Goal: Transaction & Acquisition: Purchase product/service

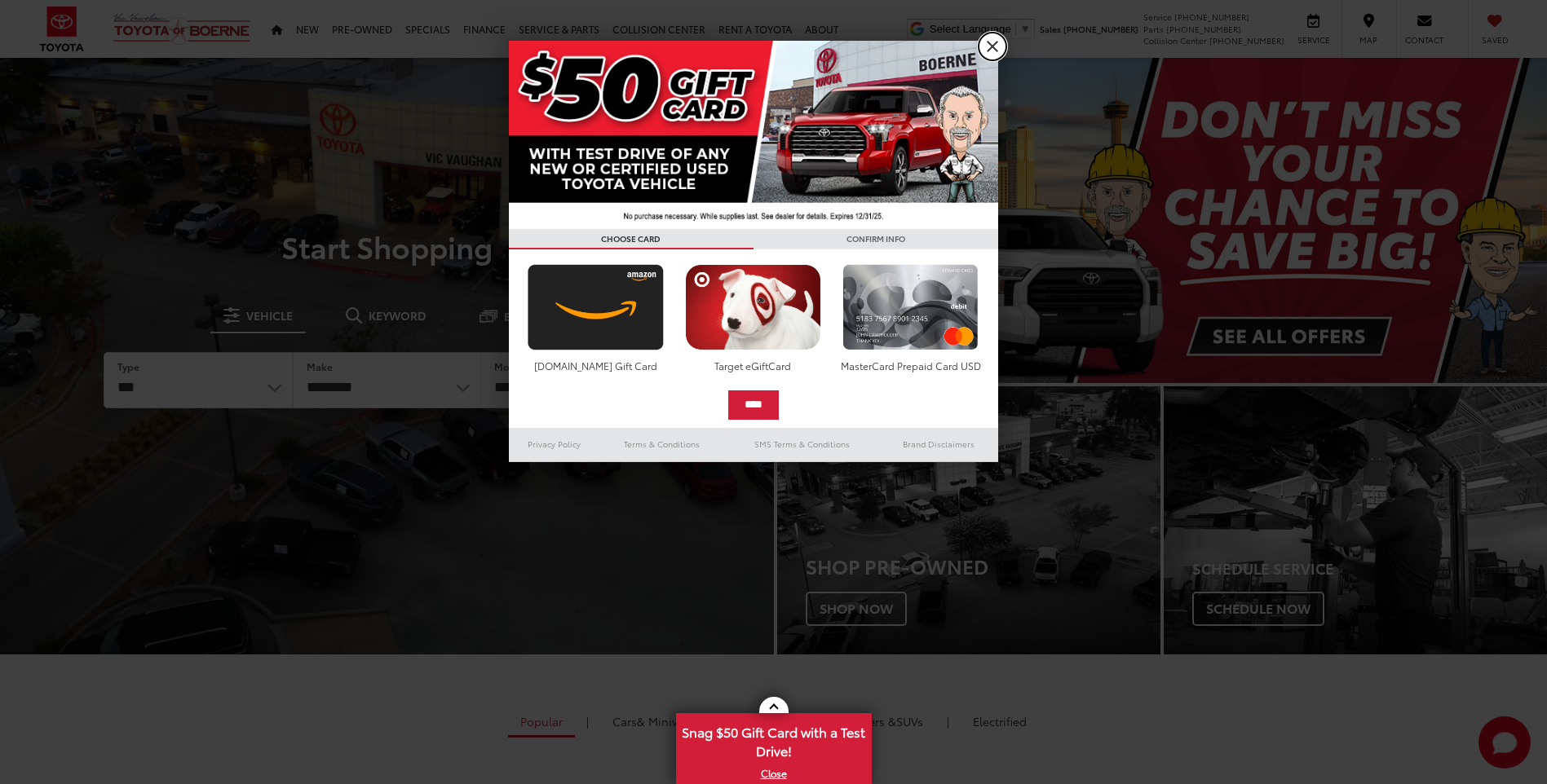
click at [997, 54] on link "X" at bounding box center [992, 46] width 28 height 28
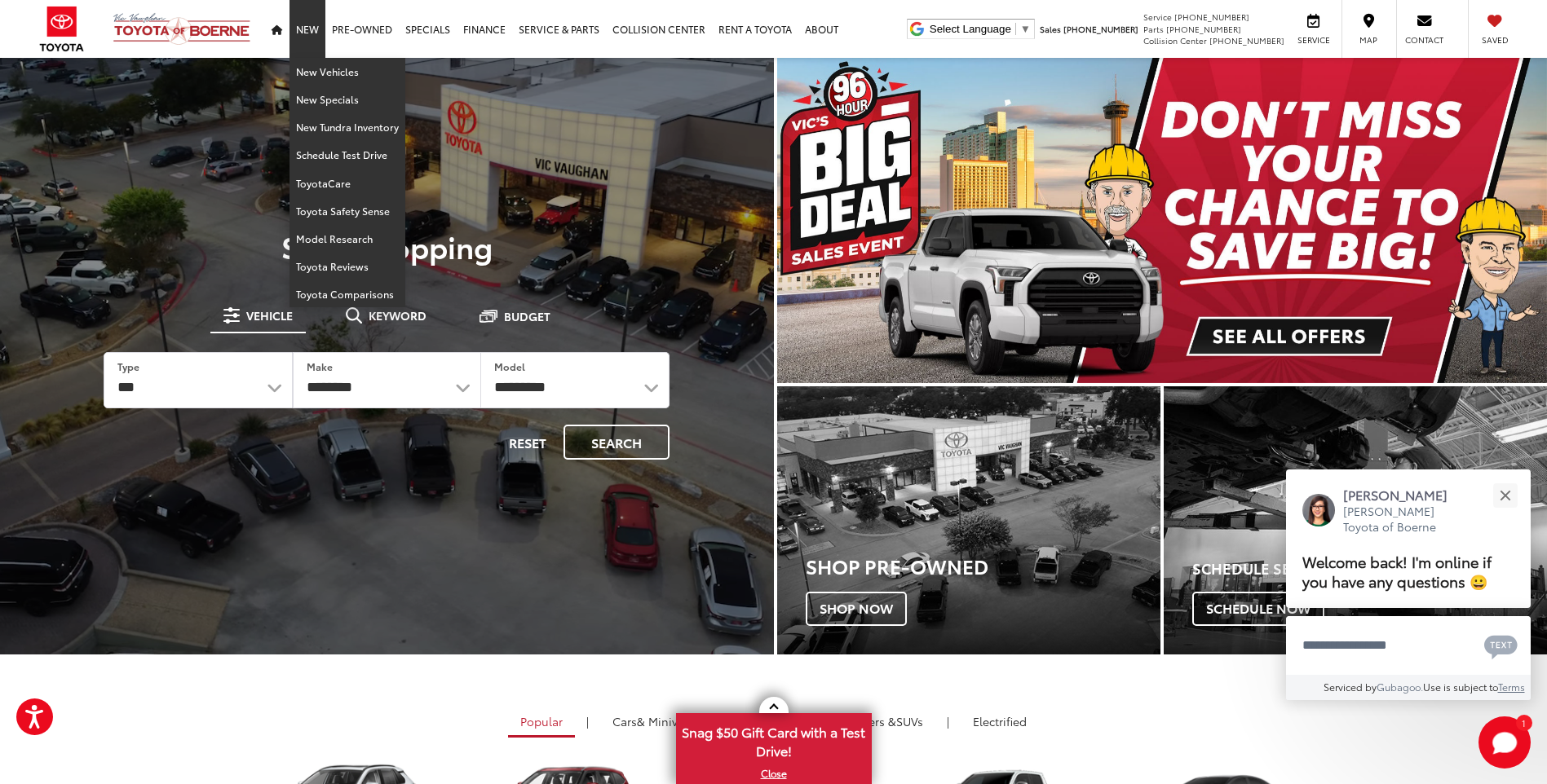
click at [301, 29] on link "New" at bounding box center [307, 29] width 36 height 58
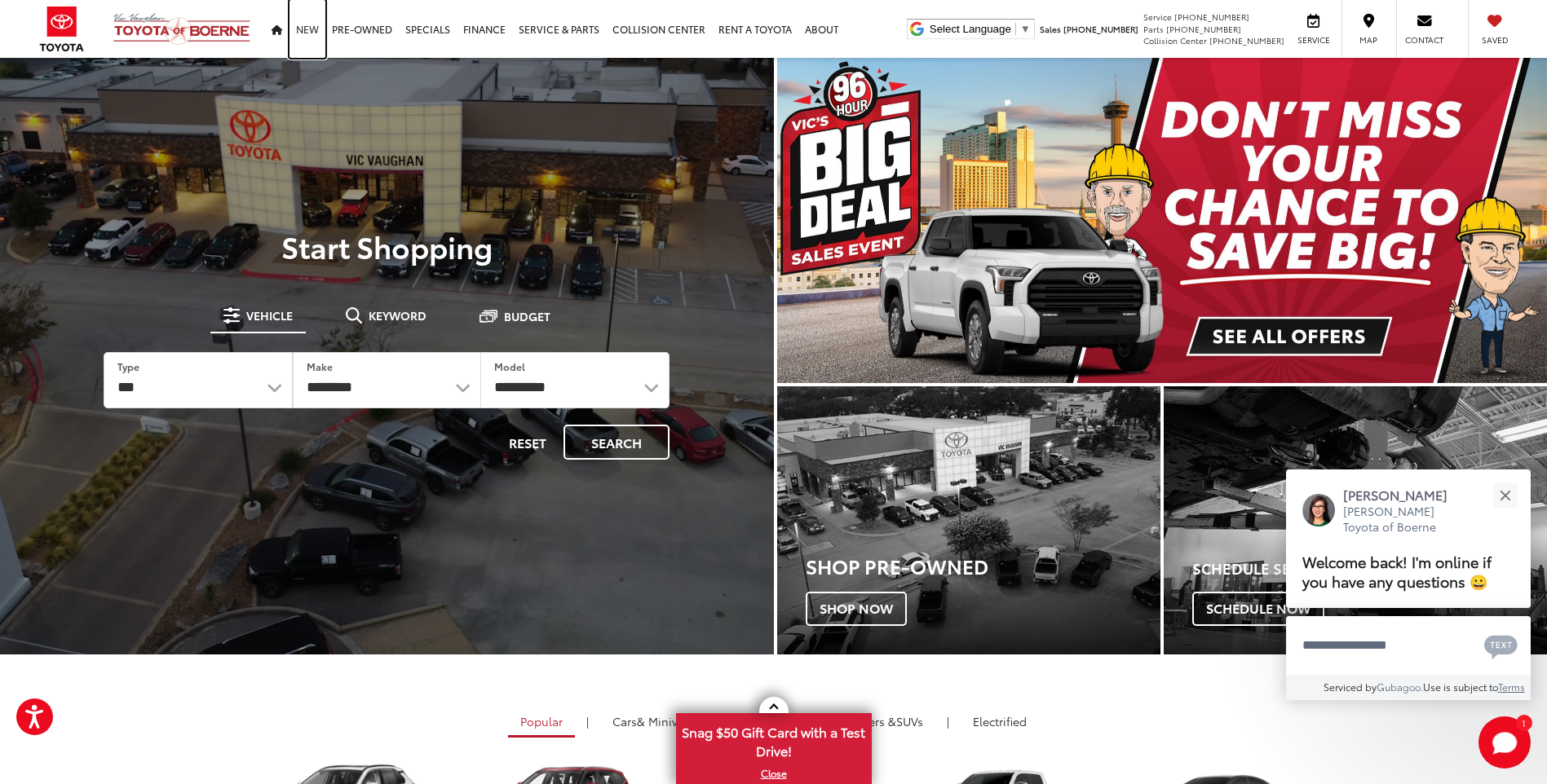
click at [301, 29] on link "New" at bounding box center [307, 29] width 36 height 58
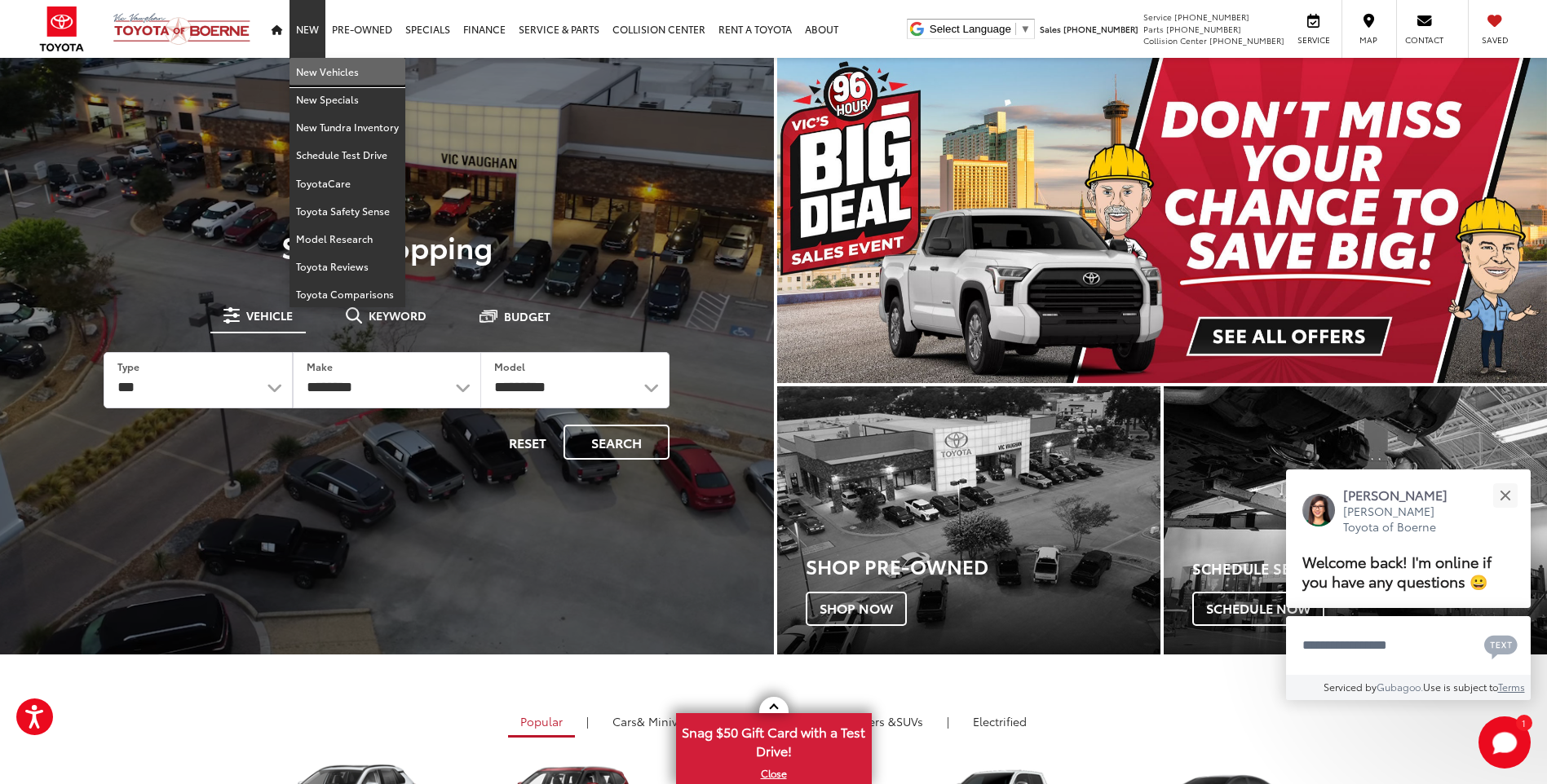
click at [317, 72] on link "New Vehicles" at bounding box center [347, 72] width 116 height 28
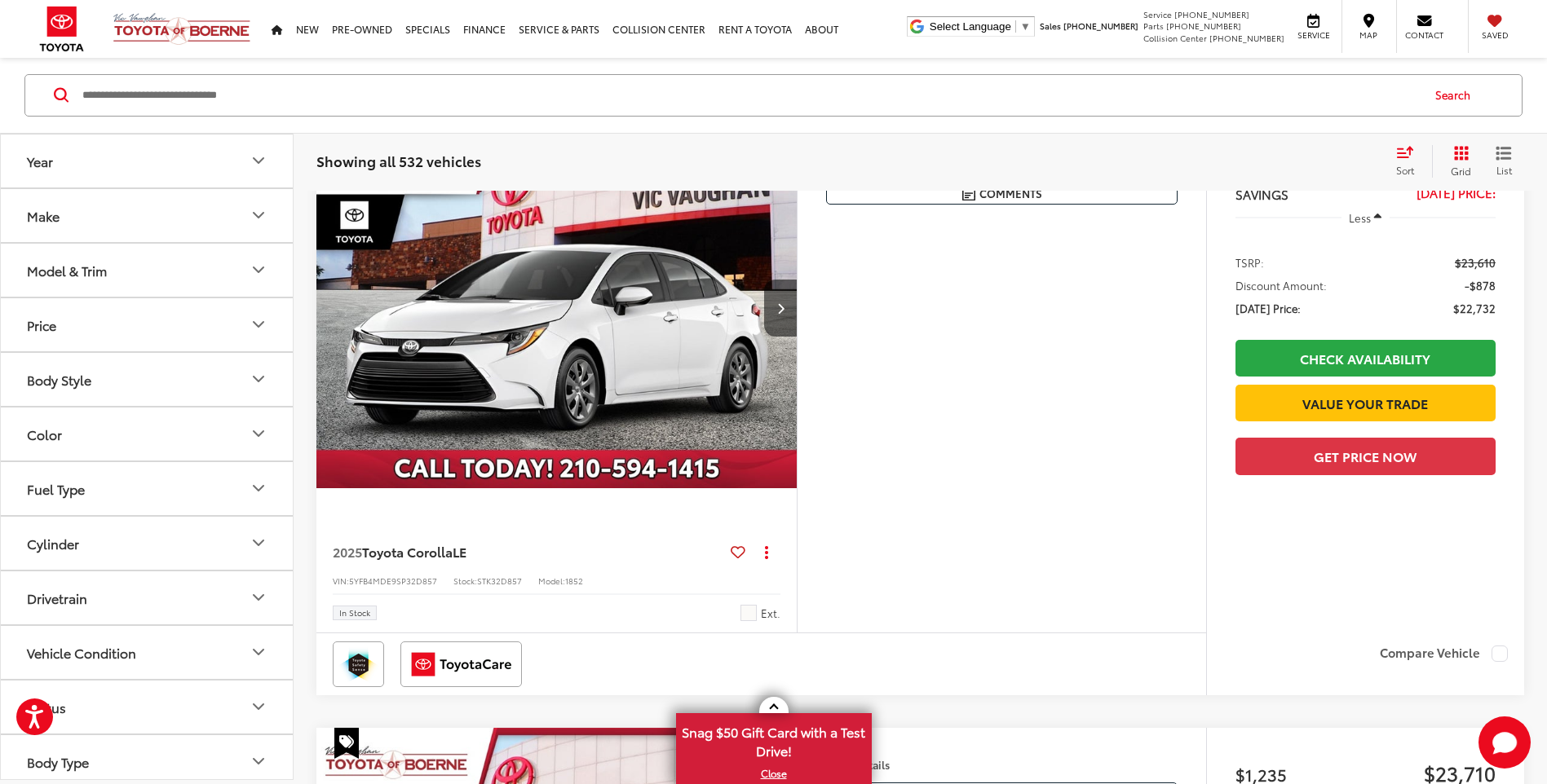
click at [249, 378] on icon "Body Style" at bounding box center [258, 380] width 20 height 20
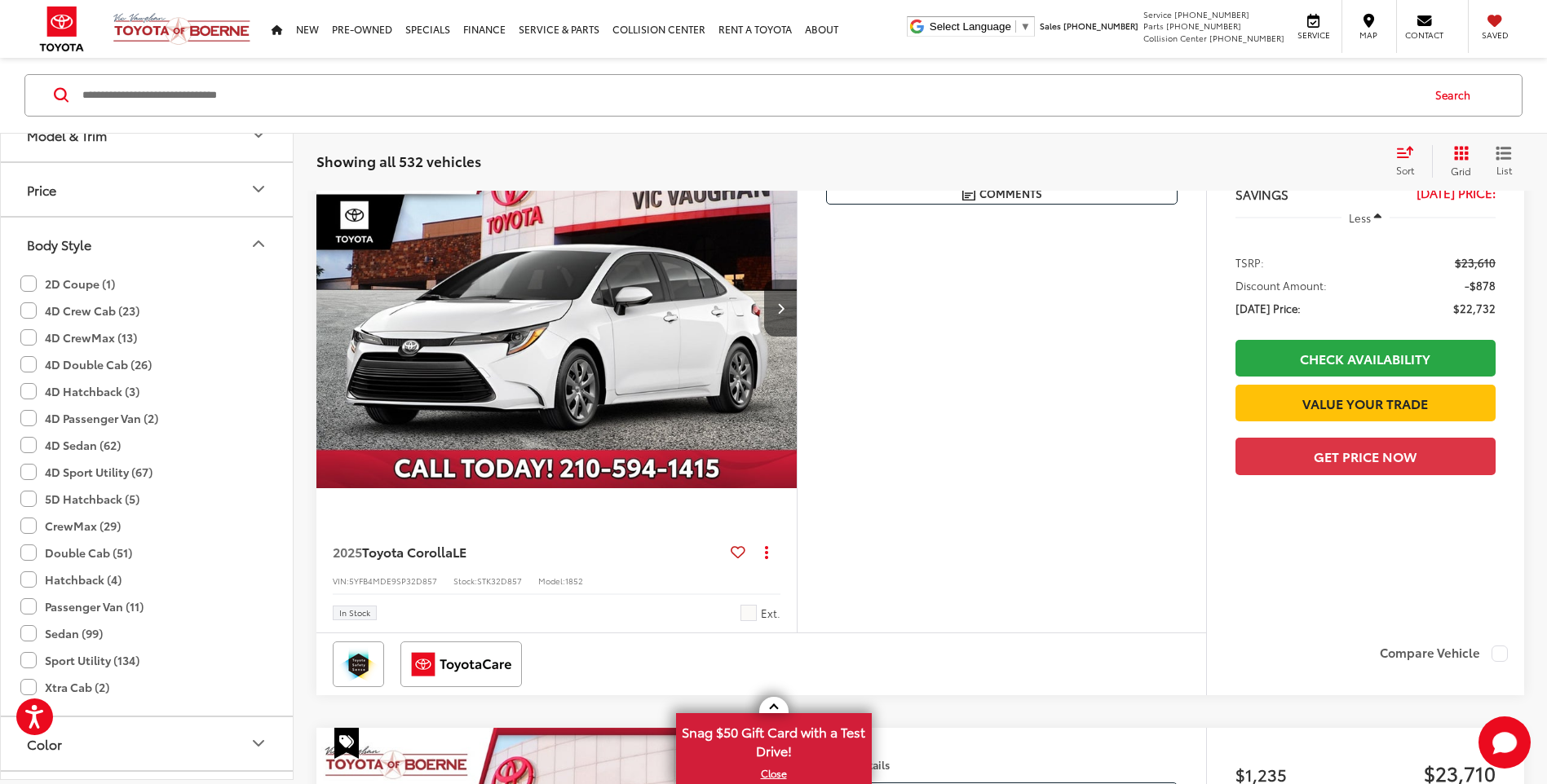
scroll to position [163, 0]
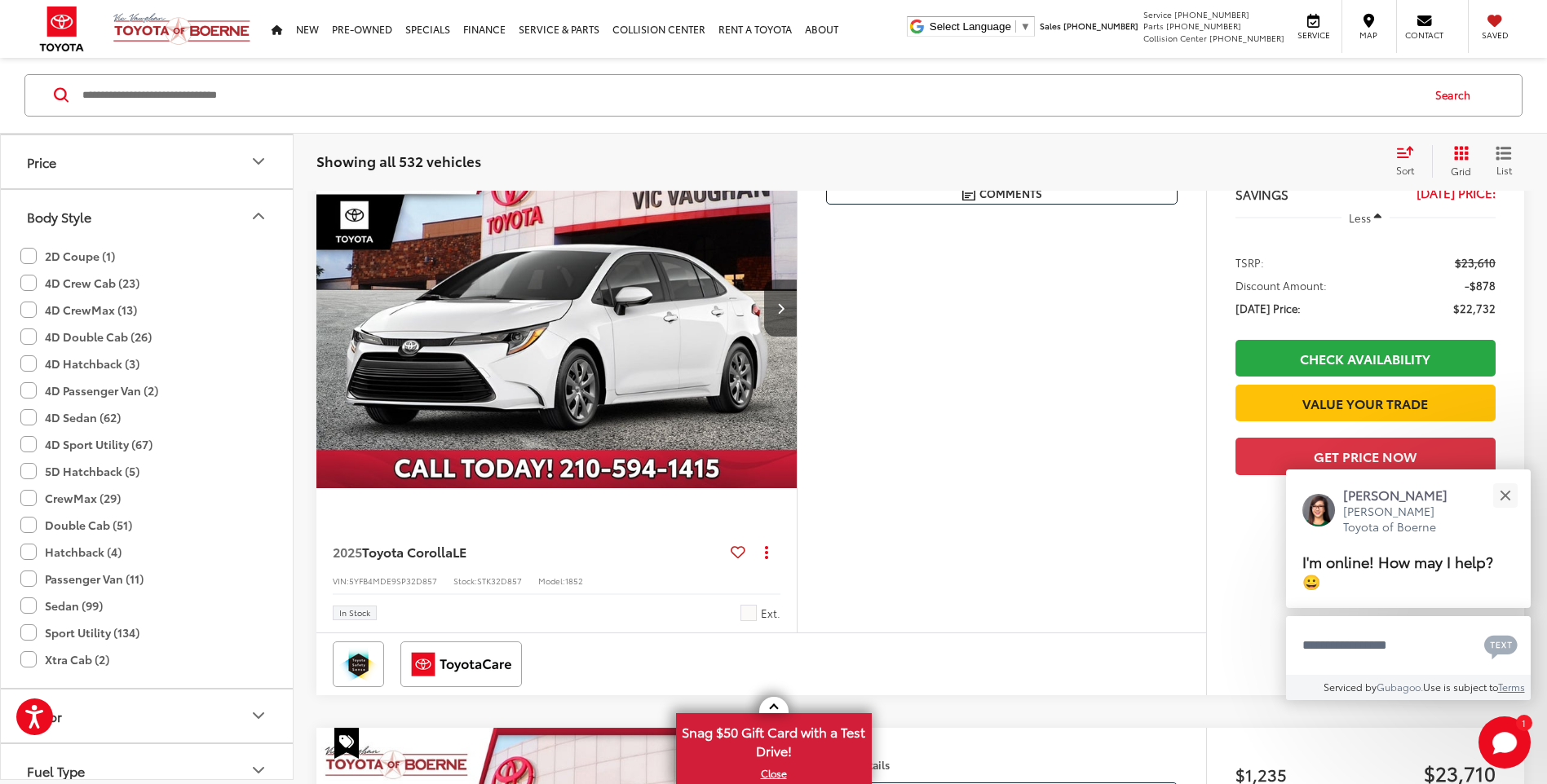
click at [25, 640] on label "Sport Utility (134)" at bounding box center [80, 633] width 119 height 27
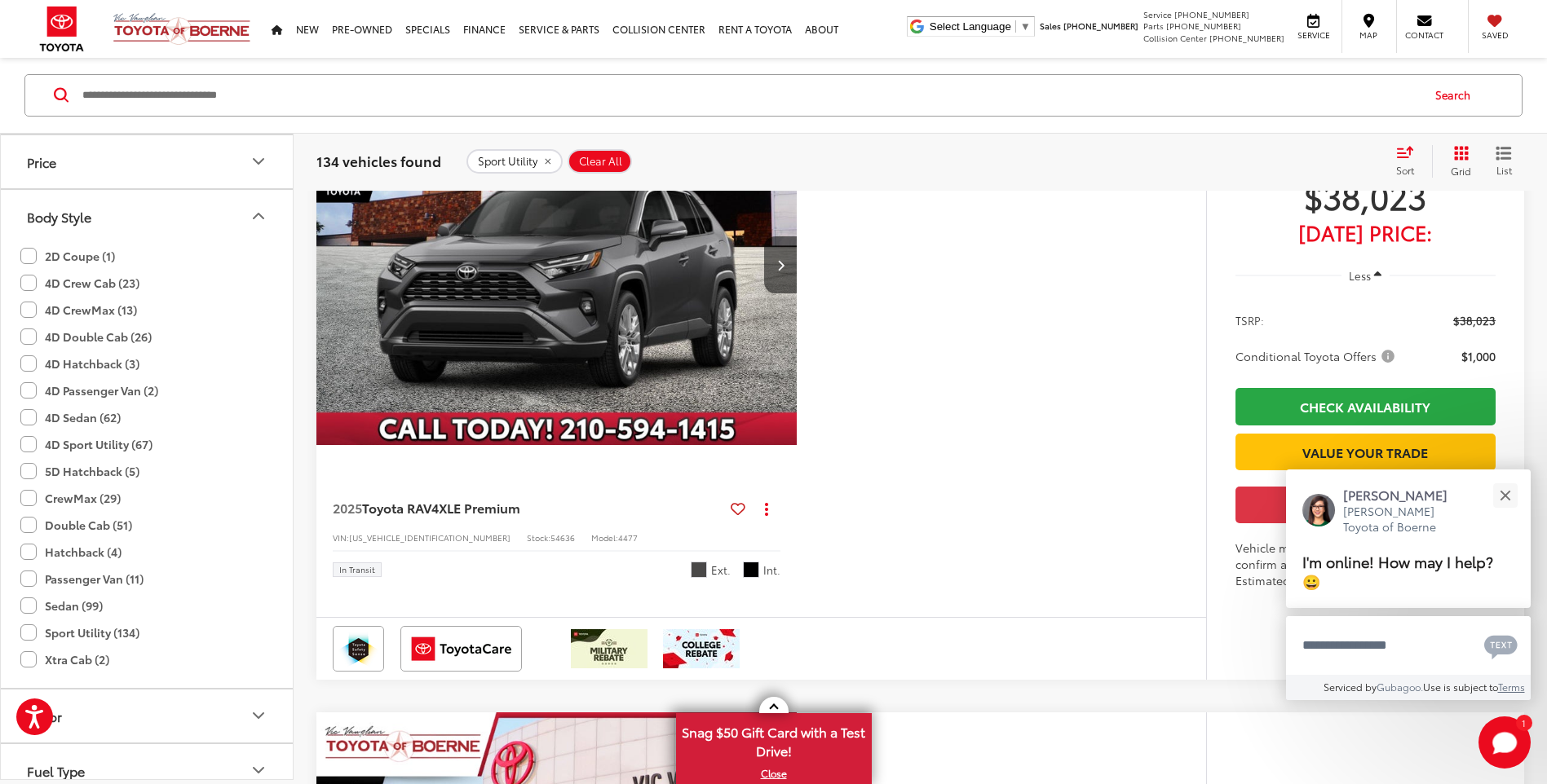
scroll to position [1484, 0]
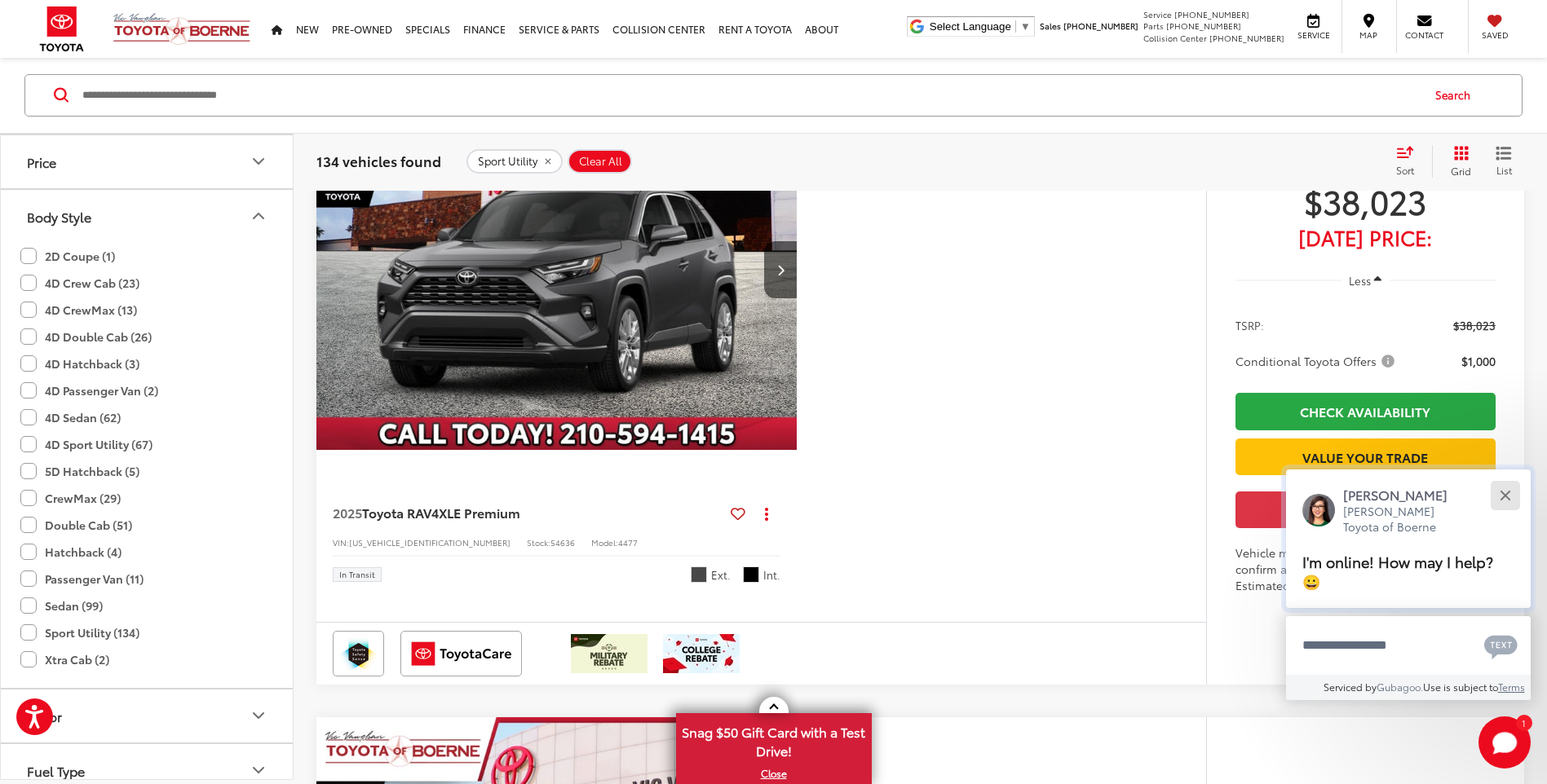
click at [1506, 497] on div "Close" at bounding box center [1504, 495] width 10 height 10
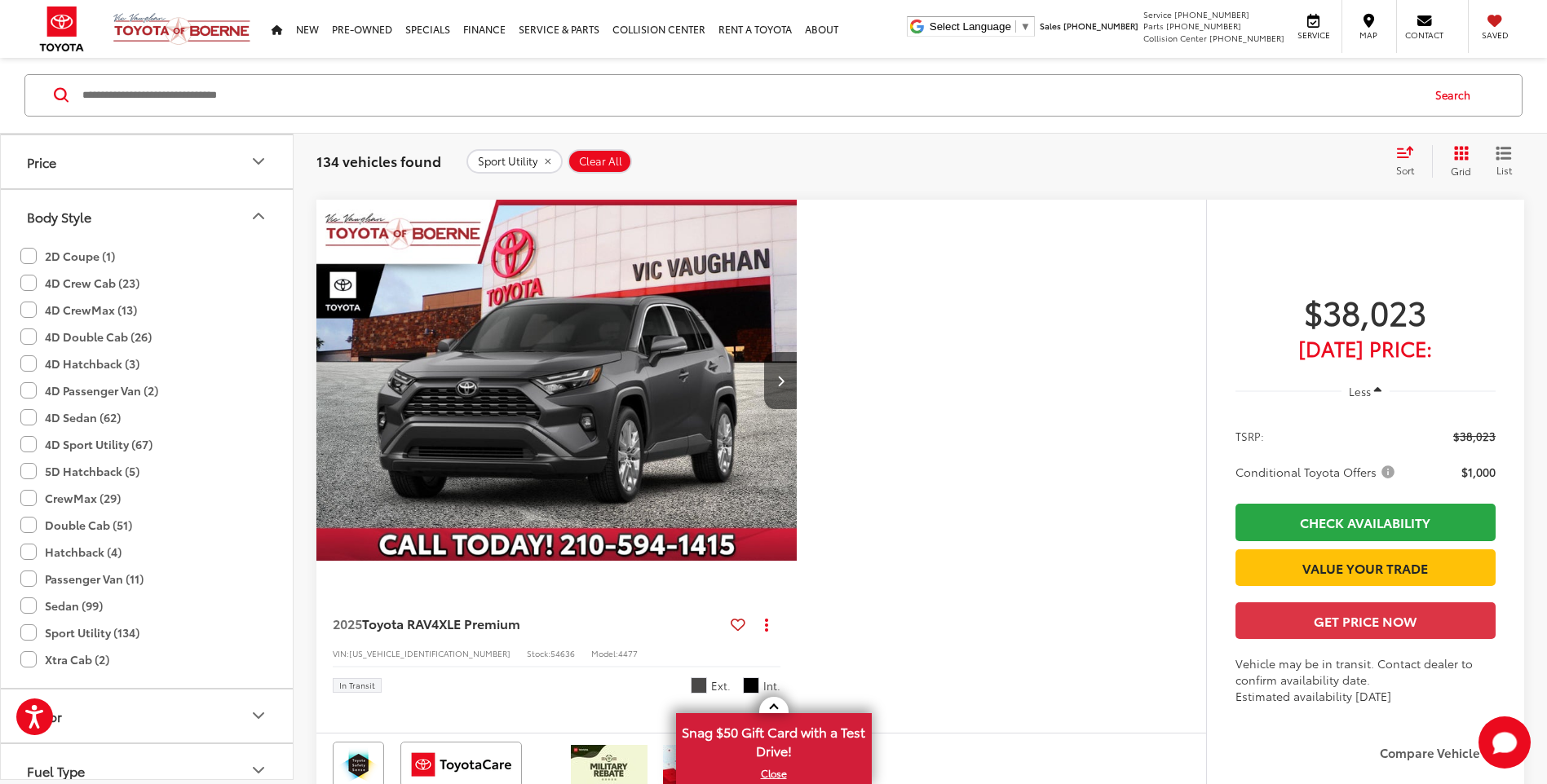
scroll to position [1402, 0]
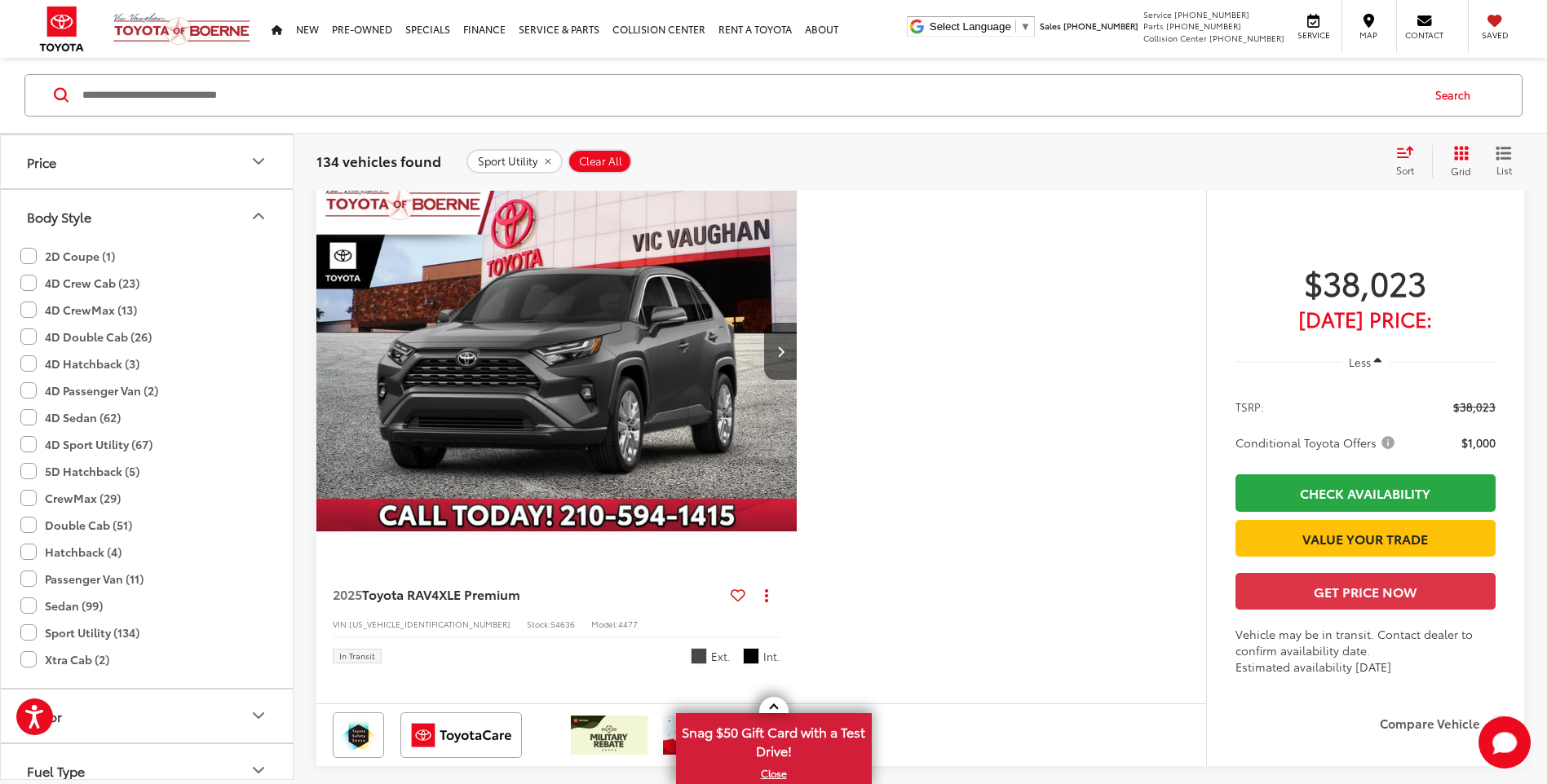
click at [529, 450] on img "2025 Toyota RAV4 XLE Premium 0" at bounding box center [557, 351] width 483 height 362
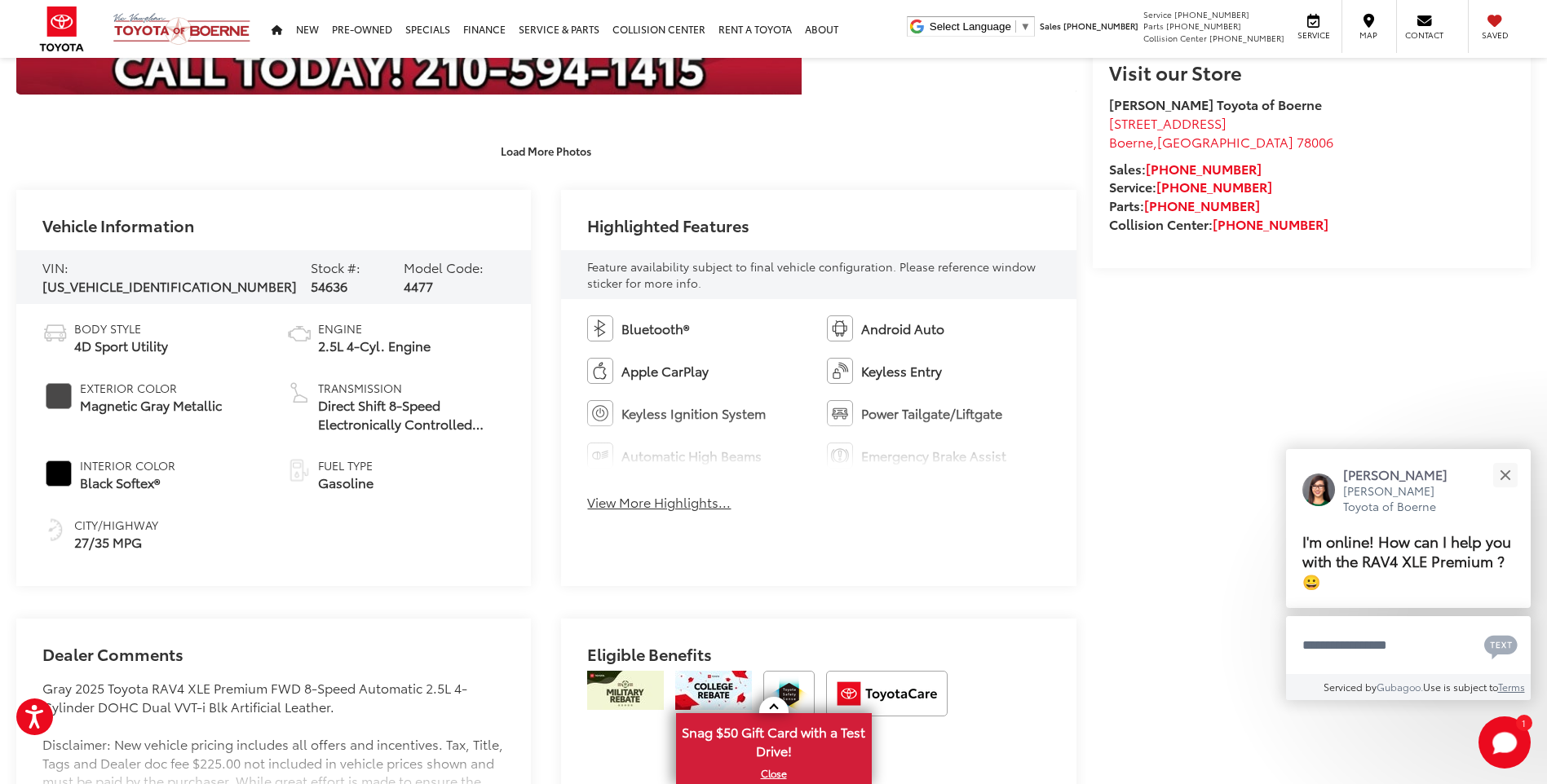
scroll to position [652, 0]
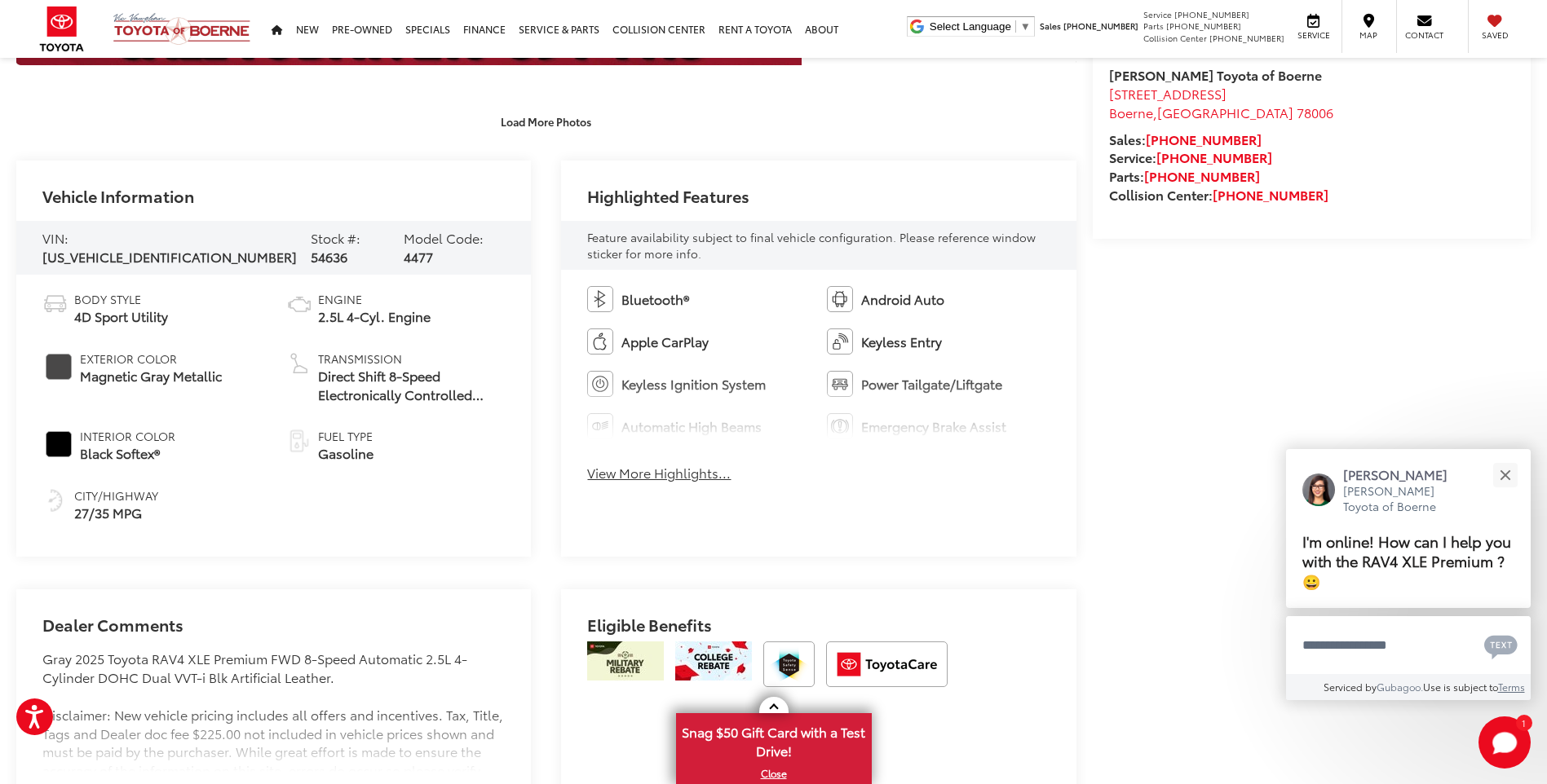
click at [670, 476] on button "View More Highlights..." at bounding box center [658, 473] width 144 height 19
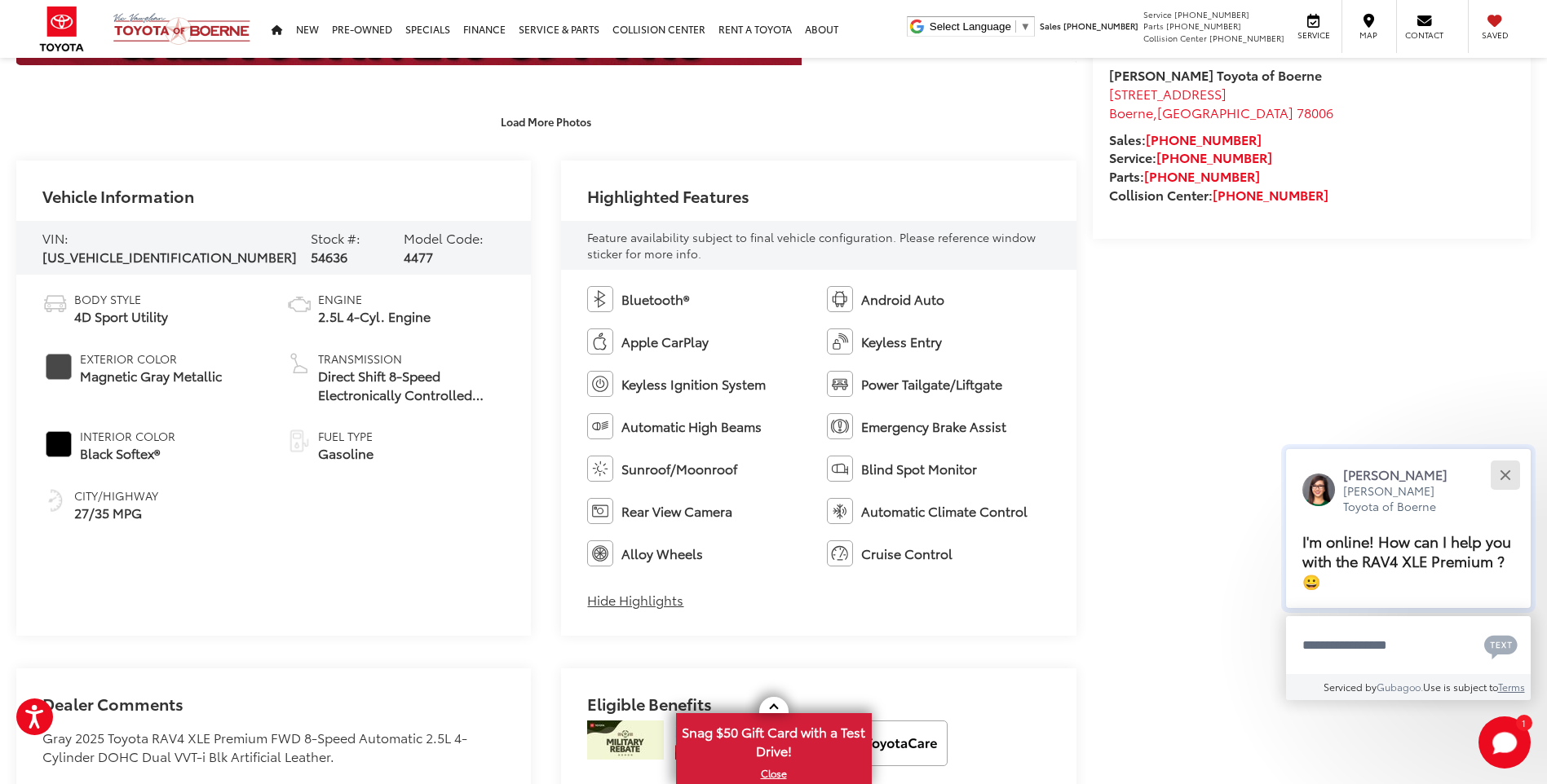
click at [1510, 480] on button "Close" at bounding box center [1504, 474] width 35 height 35
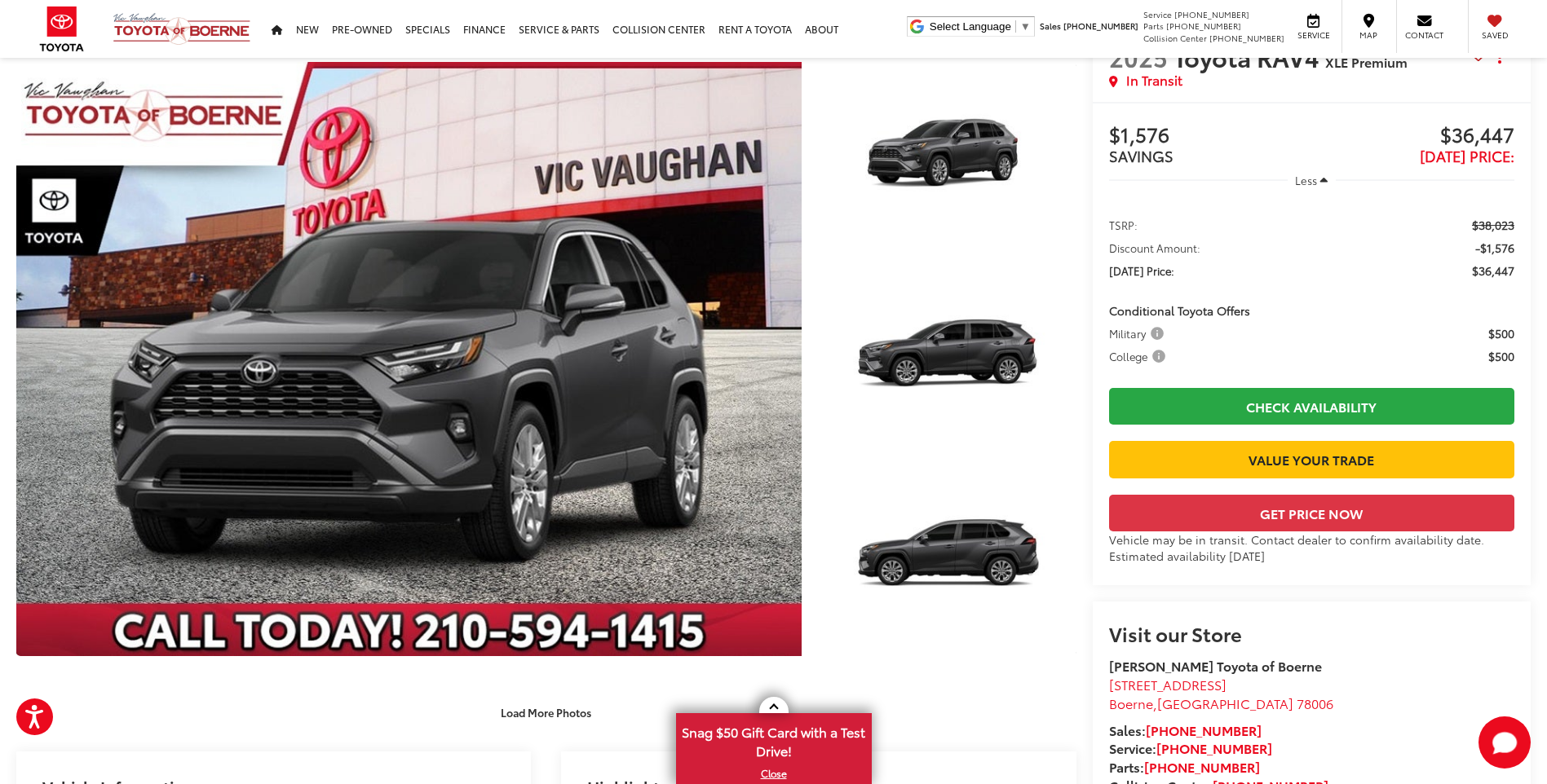
scroll to position [0, 0]
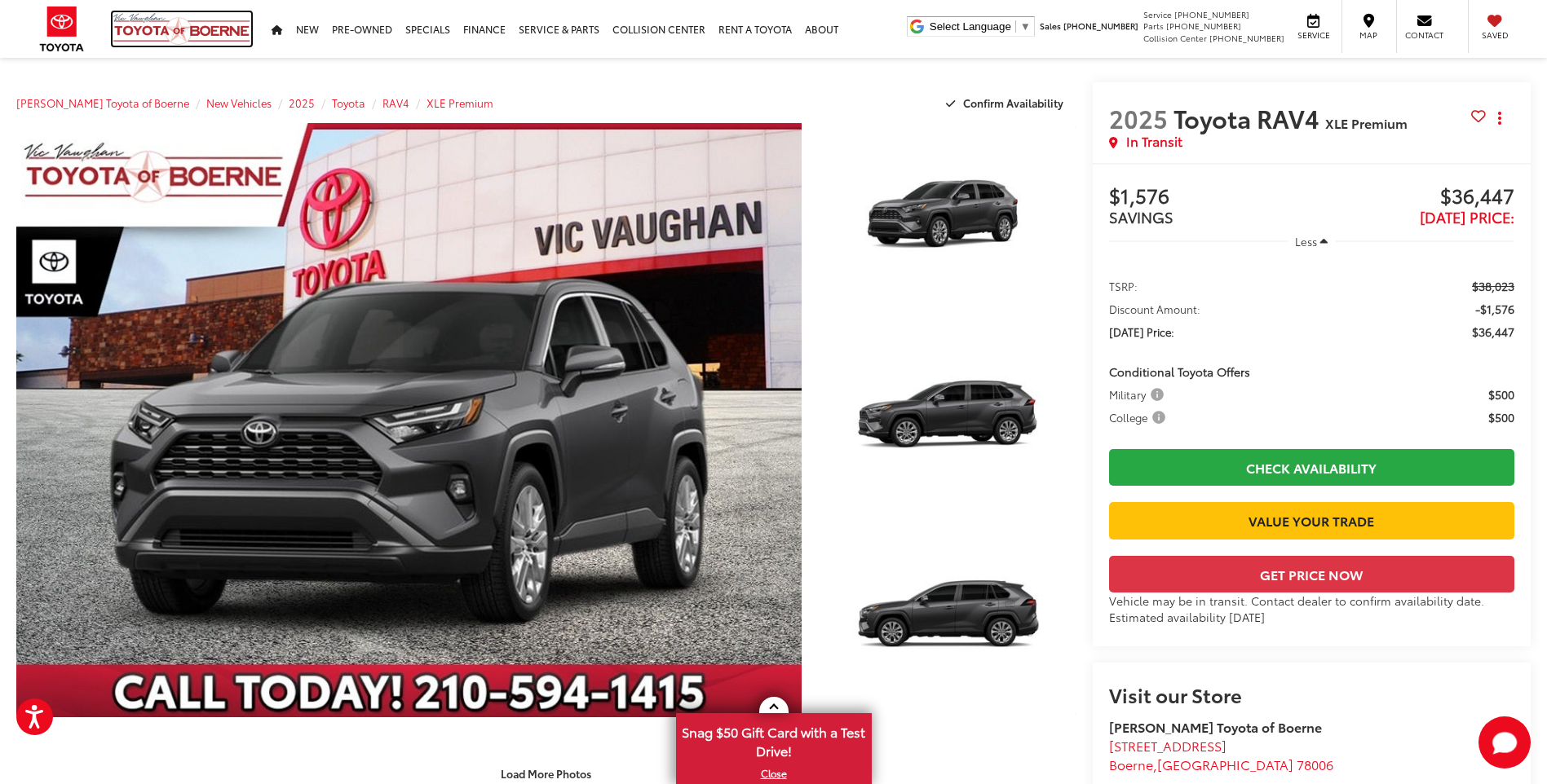
click at [138, 32] on img at bounding box center [181, 28] width 139 height 33
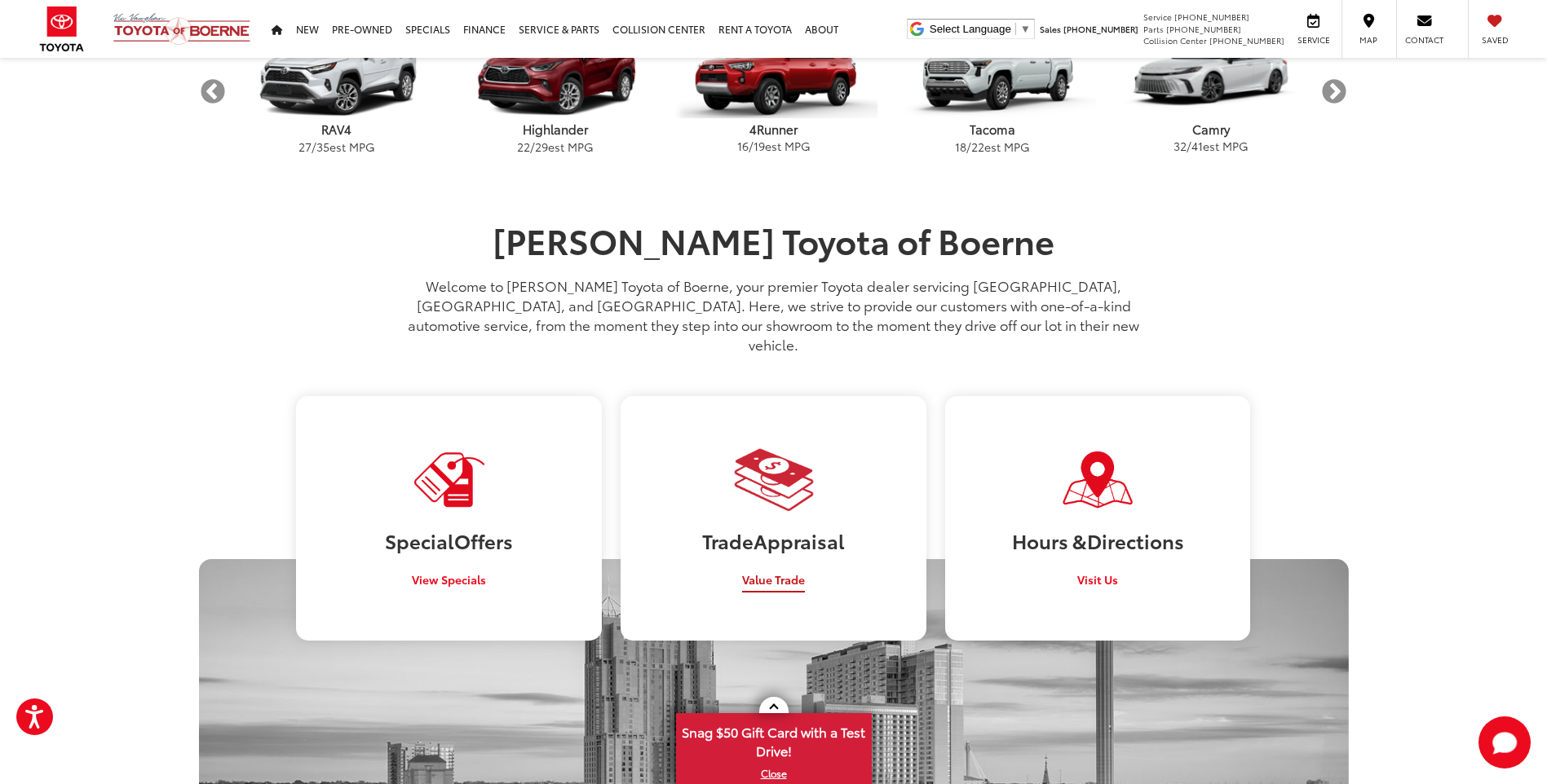
scroll to position [1060, 0]
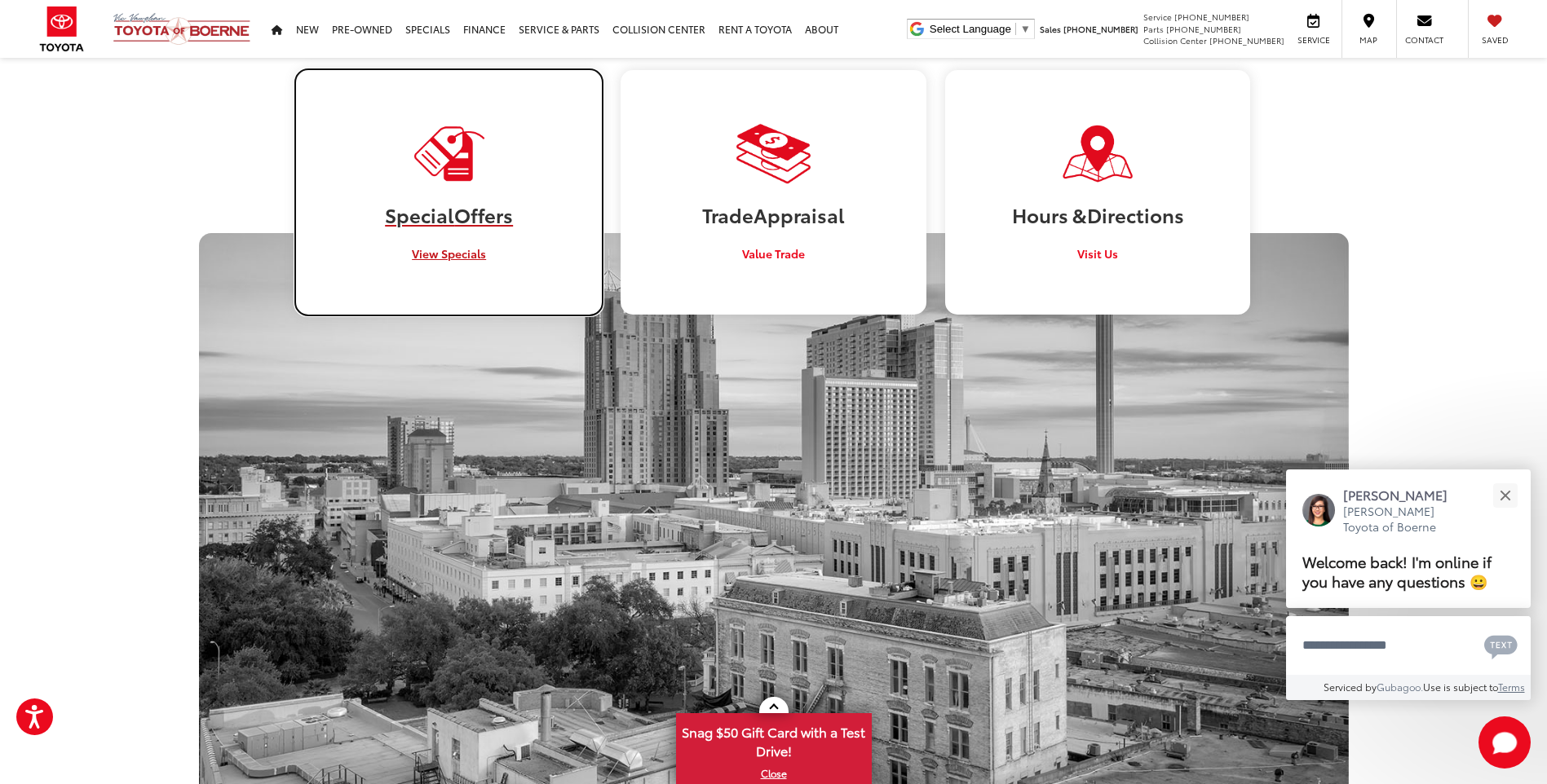
click at [427, 245] on span "View Specials" at bounding box center [449, 253] width 74 height 16
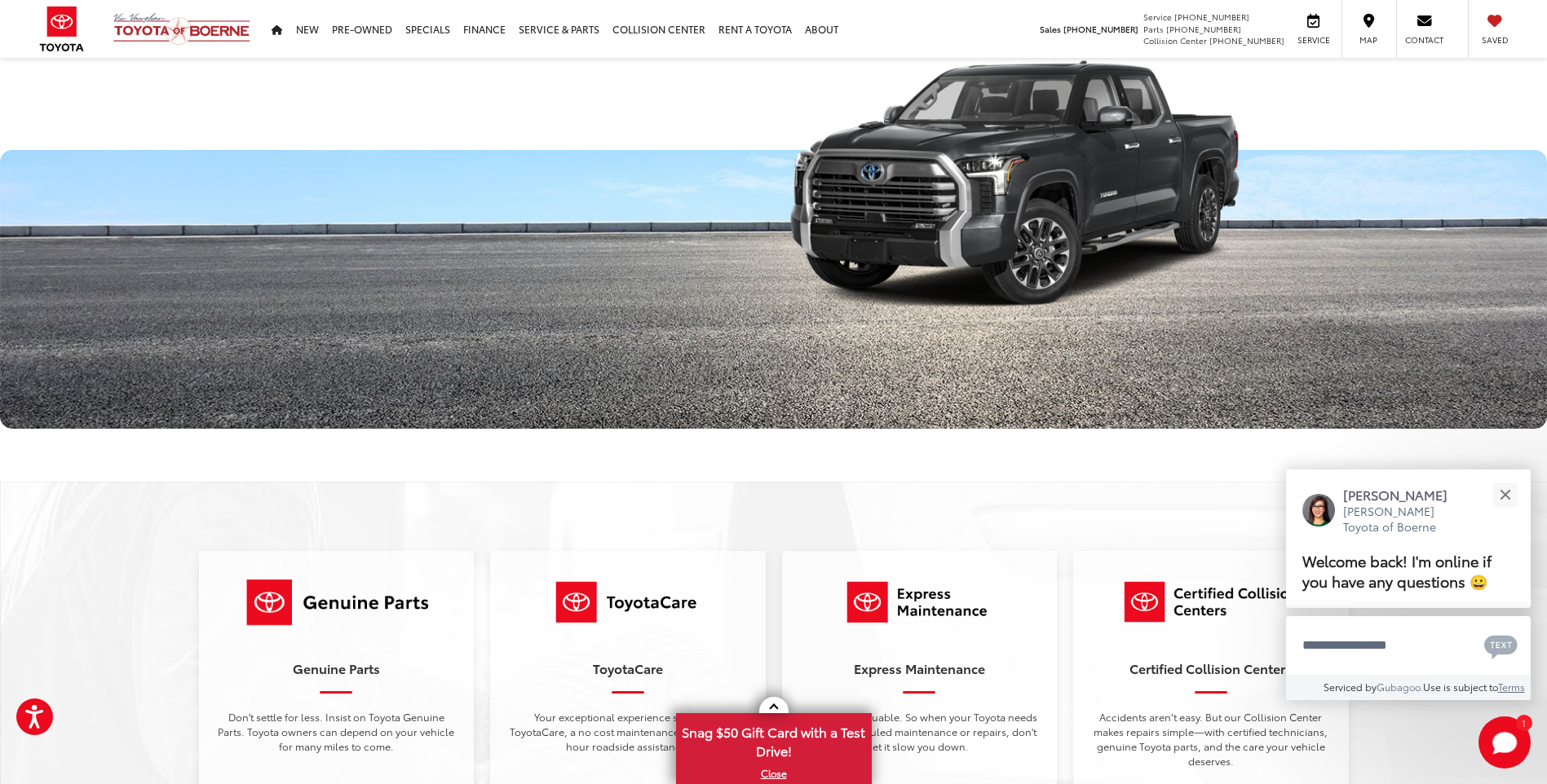
scroll to position [2446, 0]
